Goal: Task Accomplishment & Management: Complete application form

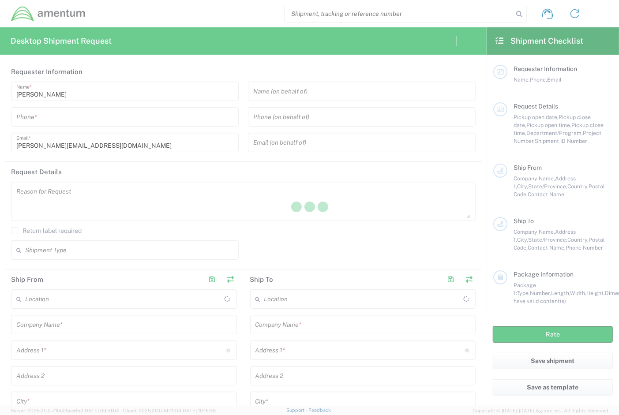
type input "[GEOGRAPHIC_DATA]"
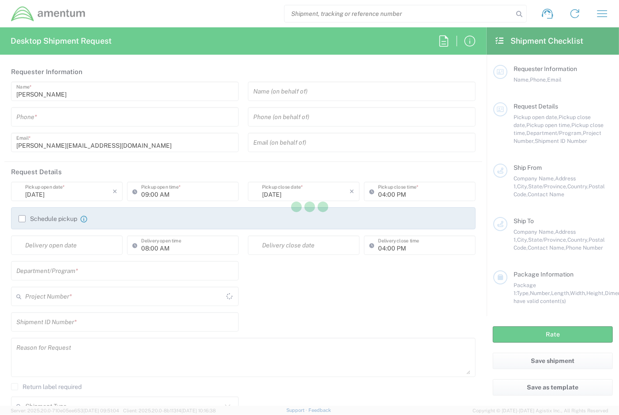
type input "[GEOGRAPHIC_DATA]"
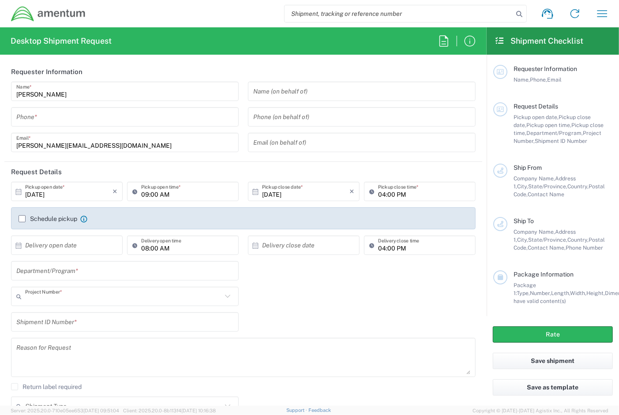
type input "001"
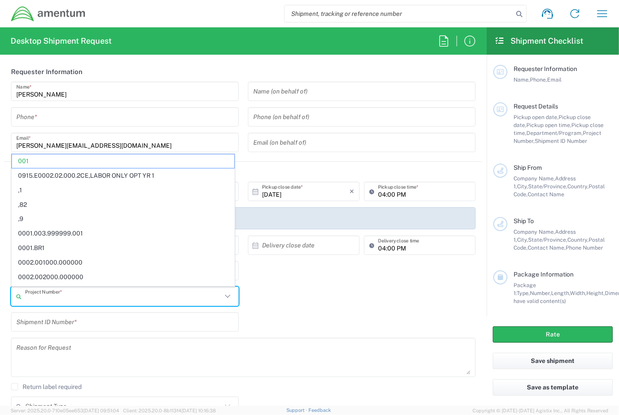
click at [41, 299] on input "text" at bounding box center [123, 296] width 197 height 15
paste input "OCCP.100907.00000"
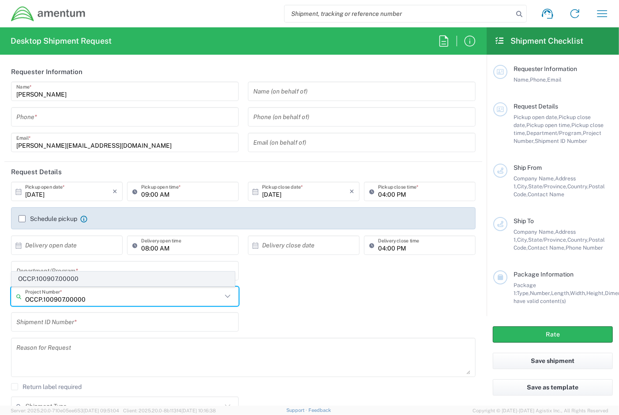
type input "OCCP.100907.00000"
click at [50, 278] on span "OCCP.100907.00000" at bounding box center [123, 279] width 222 height 14
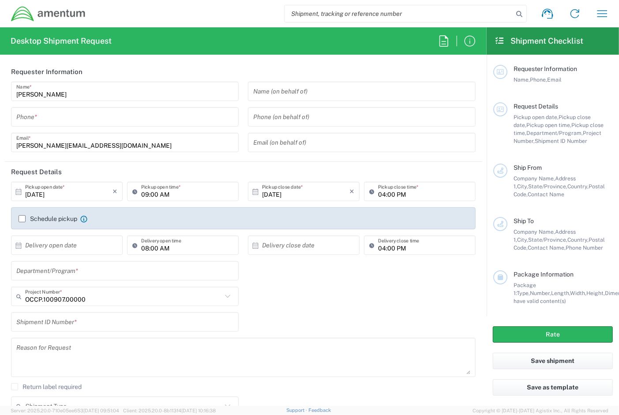
click at [325, 318] on div "Shipment ID Number *" at bounding box center [244, 325] width 474 height 26
